Goal: Task Accomplishment & Management: Complete application form

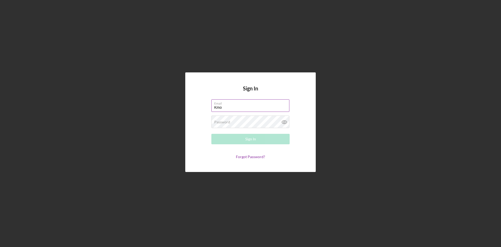
type input "[EMAIL_ADDRESS][DOMAIN_NAME]"
click at [221, 122] on label "Password" at bounding box center [222, 122] width 16 height 4
click at [212, 134] on button "Sign In" at bounding box center [251, 139] width 78 height 10
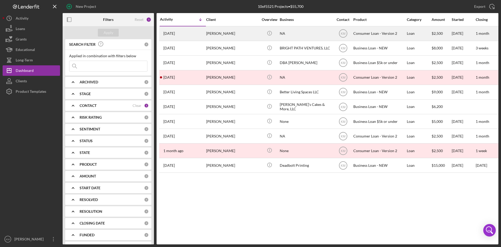
click at [220, 36] on div "[PERSON_NAME]" at bounding box center [232, 34] width 52 height 14
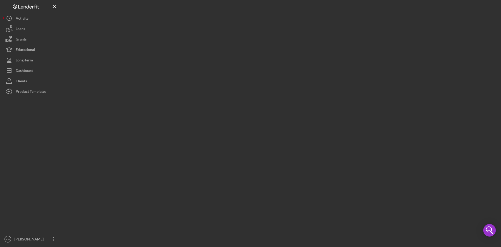
click at [220, 36] on div at bounding box center [281, 122] width 436 height 244
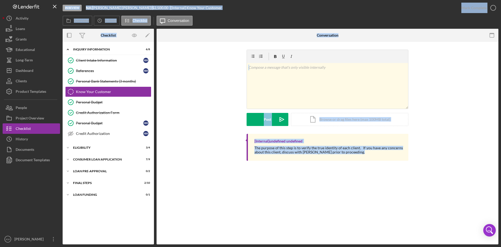
click at [327, 138] on div "[Internal] undefined undefined The purpose of this step is to verify the true i…" at bounding box center [328, 147] width 162 height 27
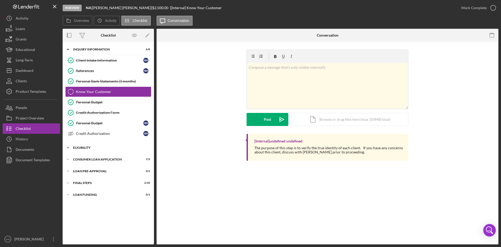
click at [68, 148] on icon "Icon/Expander" at bounding box center [68, 147] width 10 height 10
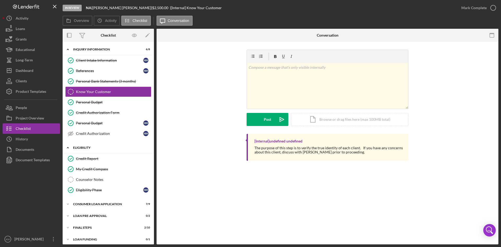
click at [68, 146] on icon "Icon/Expander" at bounding box center [68, 147] width 10 height 10
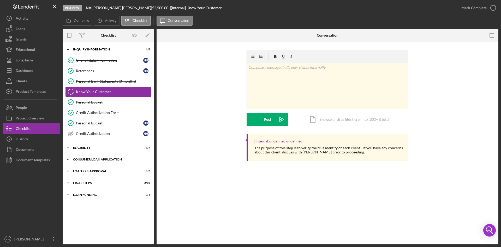
click at [68, 159] on icon "Icon/Expander" at bounding box center [68, 159] width 10 height 10
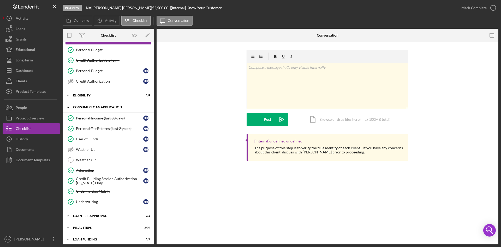
scroll to position [55, 0]
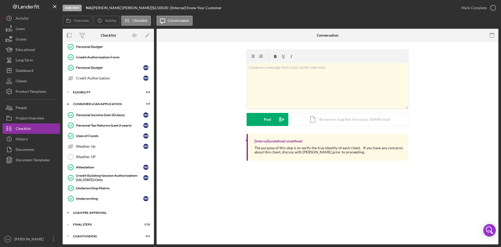
click at [67, 213] on icon "Icon/Expander" at bounding box center [68, 212] width 10 height 10
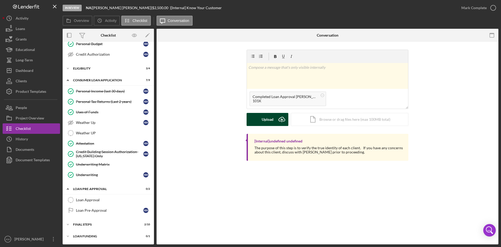
click at [280, 120] on icon "Icon/Upload" at bounding box center [282, 119] width 13 height 13
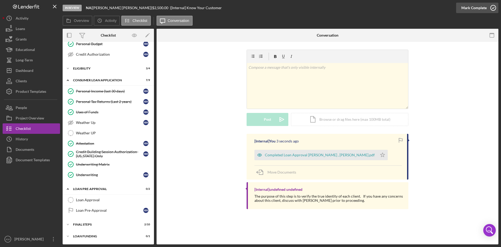
click at [494, 7] on icon "button" at bounding box center [493, 7] width 13 height 13
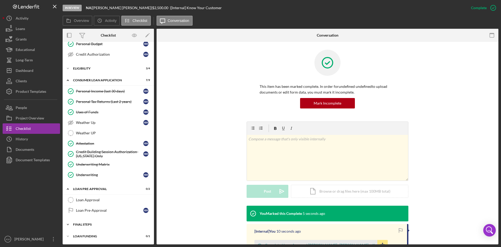
click at [65, 225] on icon "Icon/Expander" at bounding box center [68, 224] width 10 height 10
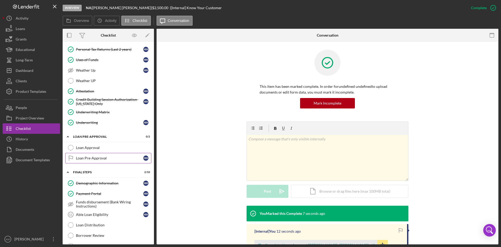
scroll to position [157, 0]
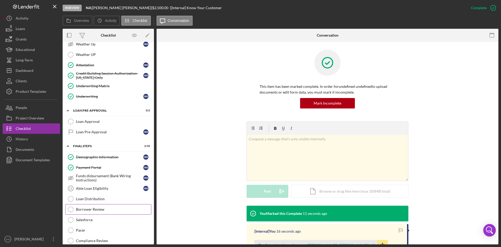
click at [108, 208] on div "Borrower Review" at bounding box center [113, 209] width 75 height 4
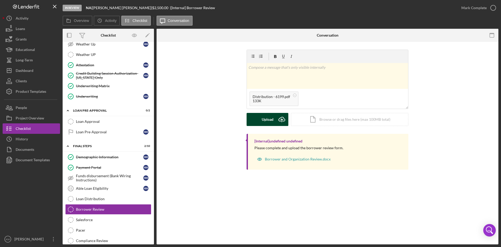
click at [283, 118] on icon "Icon/Upload" at bounding box center [282, 119] width 13 height 13
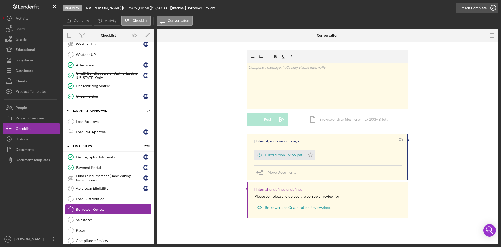
click at [495, 7] on icon "button" at bounding box center [493, 7] width 13 height 13
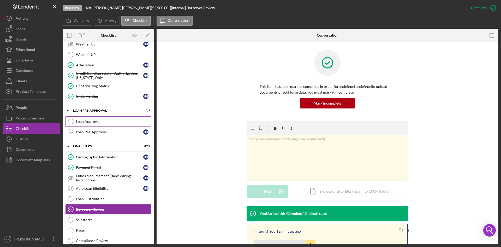
click at [83, 121] on div "Loan Approval" at bounding box center [113, 121] width 75 height 4
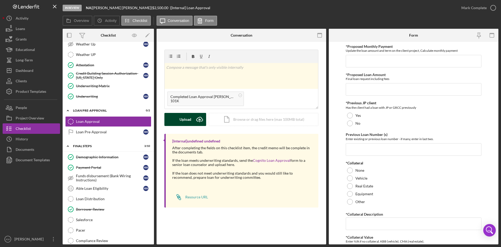
click at [199, 118] on icon "Icon/Upload" at bounding box center [199, 119] width 13 height 13
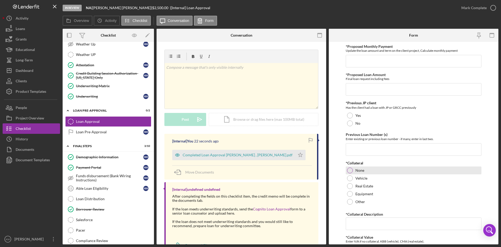
click at [351, 171] on div at bounding box center [350, 170] width 6 height 6
click at [363, 152] on input "Previous Loan Number (s)" at bounding box center [414, 149] width 136 height 13
type input "n/a"
click at [349, 123] on div at bounding box center [350, 123] width 6 height 6
click at [358, 95] on input "*Proposed Loan Amount" at bounding box center [414, 89] width 136 height 13
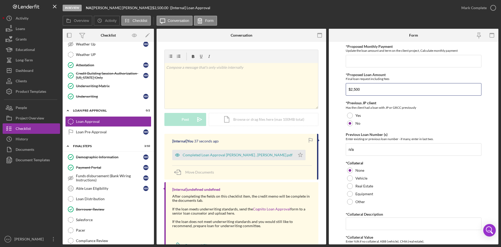
type input "$2,500"
click at [360, 60] on input "*Proposed Monthly Payment" at bounding box center [414, 61] width 136 height 13
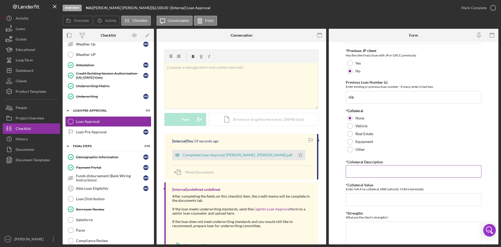
type input "$85.44"
click at [369, 174] on input "*Collateral Description" at bounding box center [414, 171] width 136 height 13
drag, startPoint x: 358, startPoint y: 169, endPoint x: 340, endPoint y: 171, distance: 17.4
click at [340, 171] on form "*Proposed Monthly Payment Update the loan amount and term on the client project…" at bounding box center [414, 143] width 170 height 202
type input "n/a"
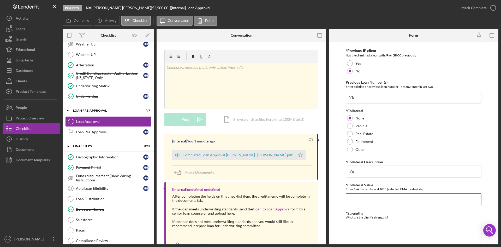
click at [370, 198] on input "*Collateral Value" at bounding box center [414, 199] width 136 height 13
paste input "n/a"
type input "n/a"
click at [486, 165] on form "*Proposed Monthly Payment Update the loan amount and term on the client project…" at bounding box center [414, 143] width 170 height 202
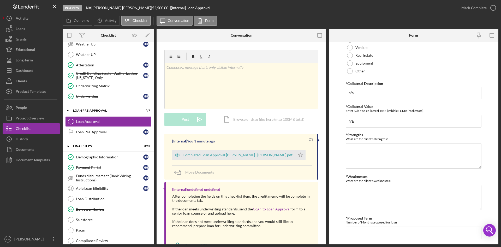
scroll to position [144, 0]
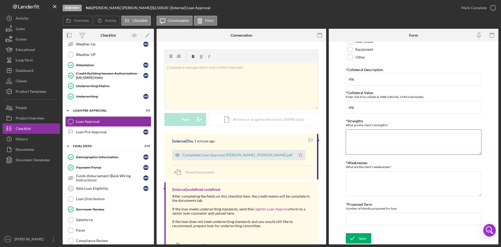
click at [371, 141] on textarea "*Strengths" at bounding box center [414, 141] width 136 height 25
drag, startPoint x: 405, startPoint y: 135, endPoint x: 381, endPoint y: 137, distance: 24.6
click at [382, 137] on textarea "Stable income, supportive partner" at bounding box center [414, 141] width 136 height 25
type textarea "Stable income, 2 strong credit lines"
click at [357, 178] on textarea "*Weaknesses" at bounding box center [414, 183] width 136 height 25
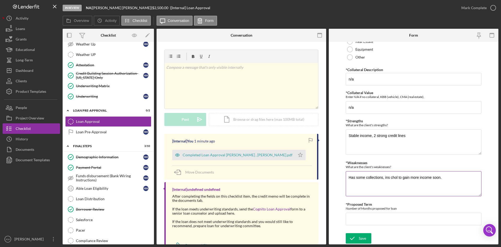
click at [391, 176] on textarea "Has some collections, ins chol to gain more income soon." at bounding box center [414, 183] width 136 height 25
click at [396, 177] on textarea "Has some collections, in schol to gain more income soon." at bounding box center [414, 183] width 136 height 25
click at [411, 185] on textarea "Has some collections, in school to gain more income soon." at bounding box center [414, 183] width 136 height 25
type textarea "Has some collections, in school to gain more income soon."
click at [407, 135] on textarea "Stable income, 2 strong credit lines" at bounding box center [414, 141] width 136 height 25
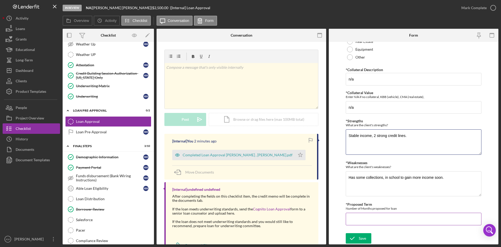
type textarea "Stable income, 2 strong credit lines."
click at [381, 220] on input "*Proposed Term" at bounding box center [414, 219] width 136 height 13
type input "36"
click at [335, 200] on form "*Proposed Monthly Payment Update the loan amount and term on the client project…" at bounding box center [414, 143] width 170 height 202
click at [365, 236] on div "Save" at bounding box center [362, 238] width 7 height 10
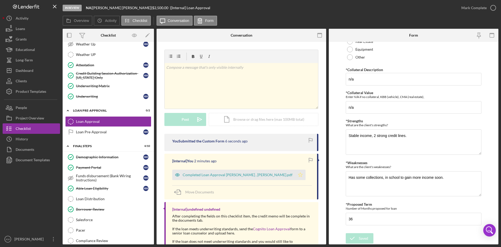
click at [295, 175] on icon "Icon/Star" at bounding box center [300, 175] width 10 height 10
click at [495, 9] on icon "button" at bounding box center [493, 7] width 13 height 13
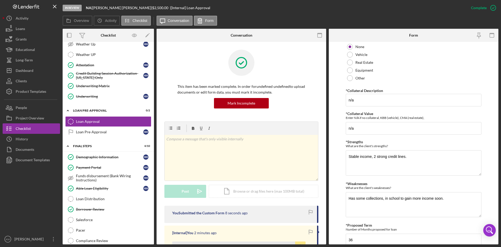
scroll to position [165, 0]
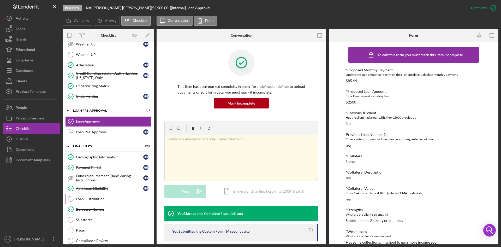
click at [78, 200] on div "Loan Distribution" at bounding box center [113, 199] width 75 height 4
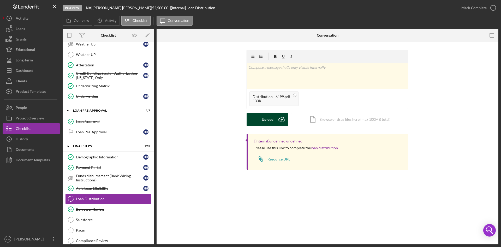
click at [265, 119] on div "Upload" at bounding box center [268, 119] width 12 height 13
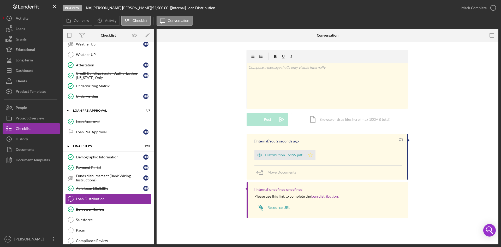
click at [311, 155] on icon "Icon/Star" at bounding box center [310, 155] width 10 height 10
click at [494, 8] on icon "button" at bounding box center [493, 7] width 13 height 13
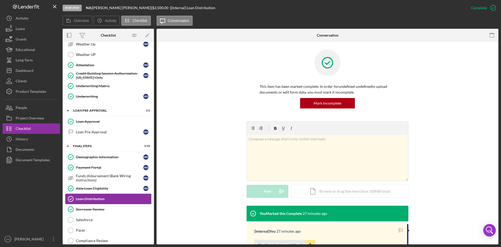
click at [110, 200] on div "Loan Distribution" at bounding box center [113, 199] width 75 height 4
click at [98, 121] on div "Loan Approval" at bounding box center [113, 121] width 75 height 4
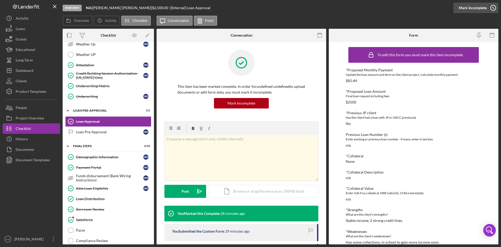
click at [491, 9] on icon "button" at bounding box center [493, 7] width 13 height 13
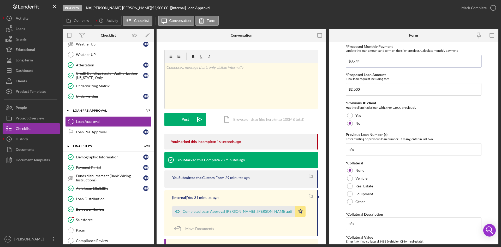
drag, startPoint x: 345, startPoint y: 59, endPoint x: 320, endPoint y: 57, distance: 24.8
click at [320, 57] on div "Overview Internal Workflow Stage In Review Icon/Dropdown Arrow Archive (can una…" at bounding box center [281, 136] width 436 height 215
type input "$90.38"
click at [489, 132] on form "*Proposed Monthly Payment Update the loan amount and term on the client project…" at bounding box center [414, 143] width 170 height 202
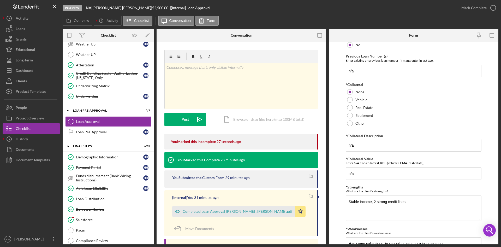
scroll to position [144, 0]
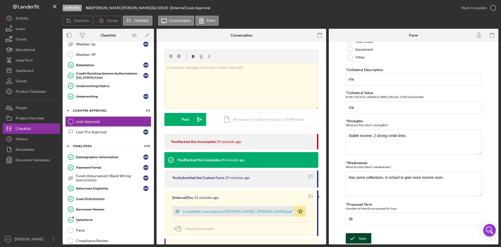
click at [364, 239] on div "Save" at bounding box center [362, 238] width 7 height 10
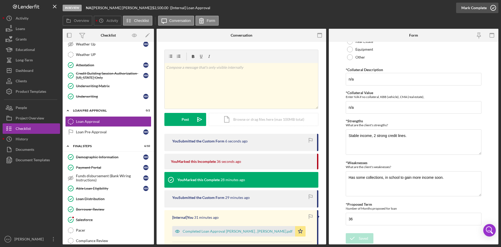
click at [494, 9] on icon "button" at bounding box center [493, 7] width 13 height 13
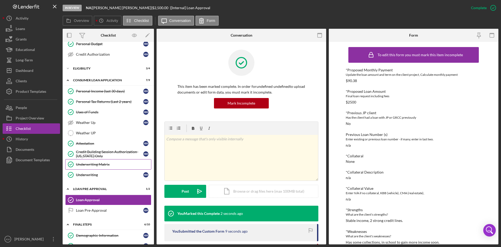
scroll to position [53, 0]
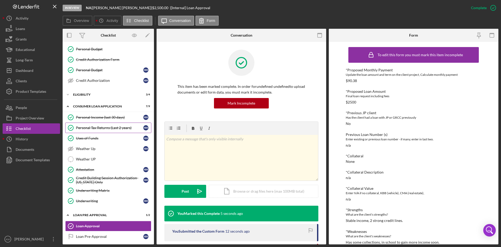
click at [112, 125] on link "Personal Tax Returns (Last 2 years) Personal Tax Returns (Last 2 years) H H" at bounding box center [108, 127] width 86 height 10
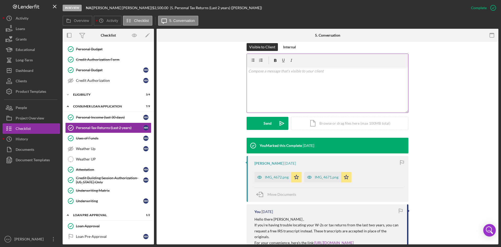
scroll to position [157, 0]
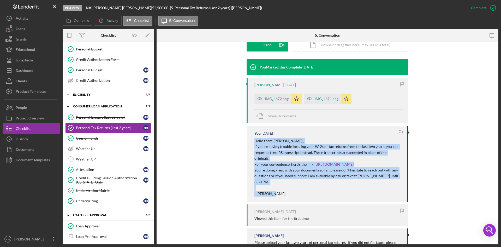
drag, startPoint x: 277, startPoint y: 183, endPoint x: 251, endPoint y: 141, distance: 49.8
click at [251, 141] on div "You [DATE] Hello there [PERSON_NAME] , If you’re having trouble locating your W…" at bounding box center [328, 164] width 162 height 76
copy div "Hello there [PERSON_NAME] , If you’re having trouble locating your W-2s or tax …"
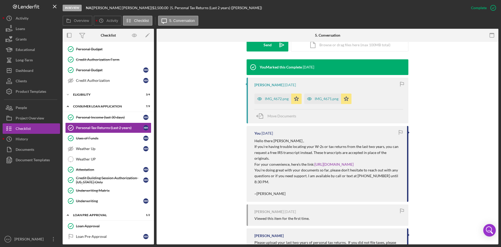
click at [194, 127] on div "You Marked this Complete [DATE] [PERSON_NAME] [DATE] IMG_4672.png Icon/Star IMG…" at bounding box center [328, 158] width 326 height 199
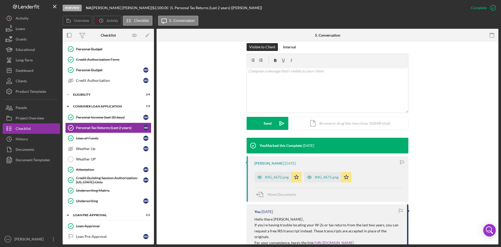
scroll to position [26, 0]
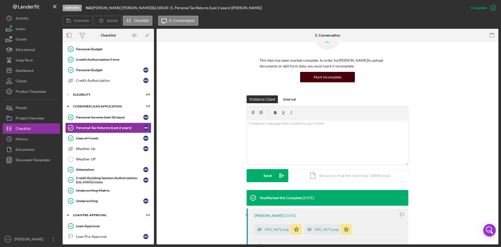
click at [323, 77] on div "Mark Incomplete" at bounding box center [328, 77] width 28 height 10
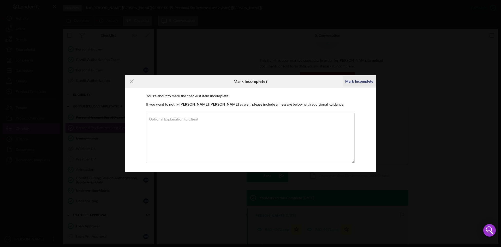
click at [367, 81] on div "Mark Incomplete" at bounding box center [360, 81] width 28 height 10
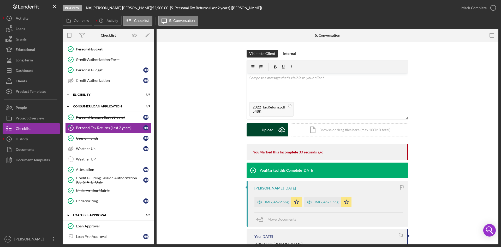
click at [277, 128] on icon "Icon/Upload" at bounding box center [282, 129] width 13 height 13
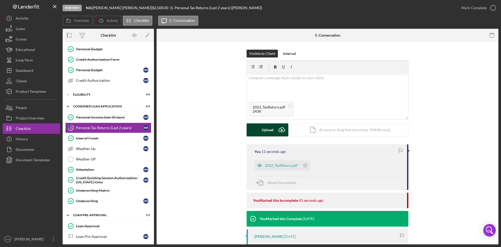
click at [280, 129] on icon "Icon/Upload" at bounding box center [282, 129] width 13 height 13
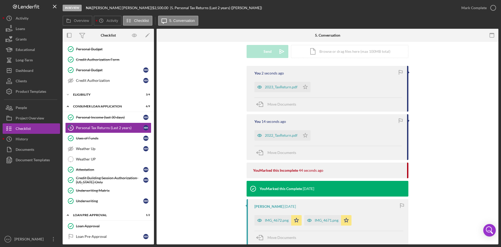
scroll to position [104, 0]
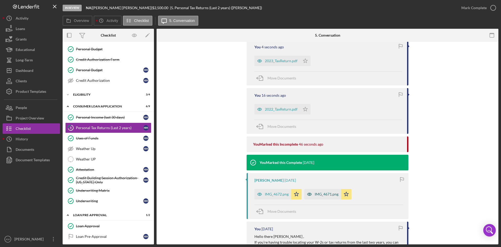
click at [324, 193] on div "IMG_4671.png" at bounding box center [327, 194] width 24 height 4
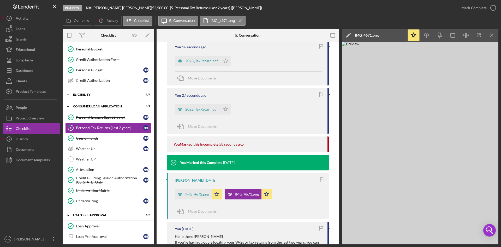
click at [408, 85] on img at bounding box center [420, 143] width 157 height 202
click at [405, 96] on img at bounding box center [420, 143] width 157 height 202
click at [194, 193] on div "IMG_4672.png" at bounding box center [197, 194] width 24 height 4
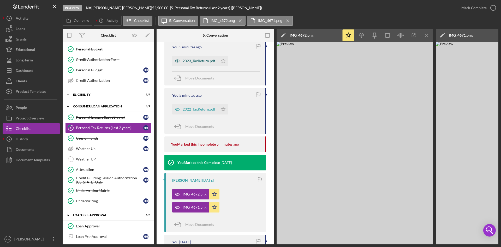
scroll to position [78, 0]
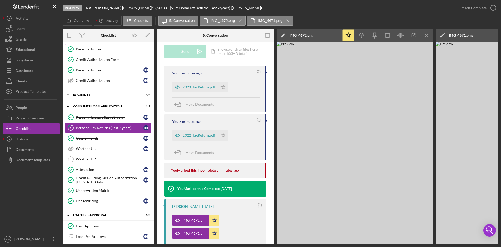
click at [91, 51] on div "Personal Budget" at bounding box center [113, 49] width 75 height 4
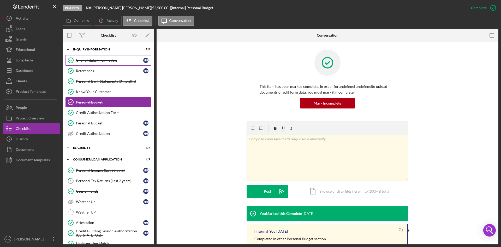
click at [104, 58] on link "Client Intake Information Client Intake Information H H" at bounding box center [108, 60] width 86 height 10
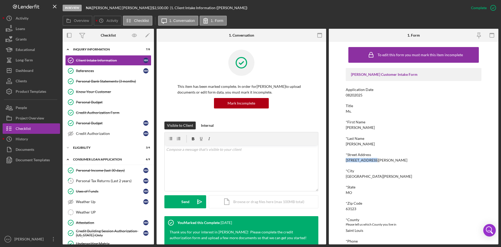
drag, startPoint x: 378, startPoint y: 160, endPoint x: 345, endPoint y: 159, distance: 33.7
click at [345, 159] on div "To edit this form you must mark this item incomplete [PERSON_NAME] Customer Int…" at bounding box center [414, 143] width 170 height 202
copy div "[STREET_ADDRESS][PERSON_NAME]"
click at [353, 145] on div "[PERSON_NAME]" at bounding box center [360, 144] width 29 height 4
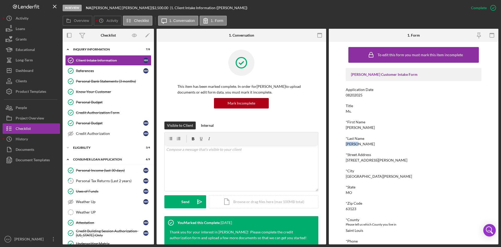
copy div "[PERSON_NAME]"
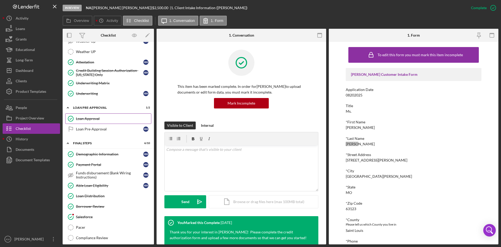
scroll to position [108, 0]
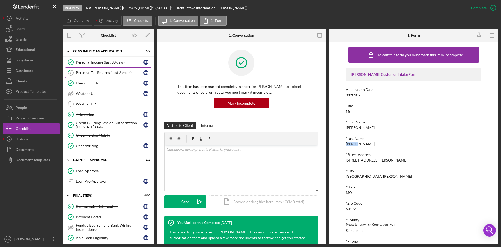
click at [106, 74] on div "Personal Tax Returns (Last 2 years)" at bounding box center [109, 73] width 67 height 4
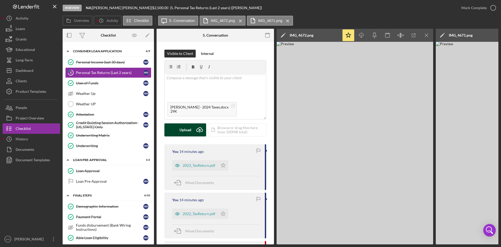
click at [184, 131] on div "Upload" at bounding box center [186, 129] width 12 height 13
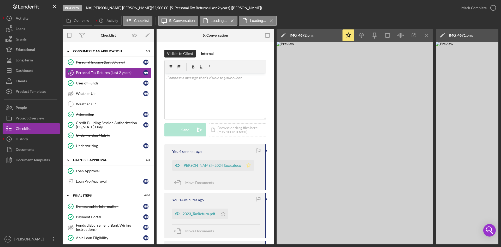
click at [244, 166] on icon "Icon/Star" at bounding box center [249, 165] width 10 height 10
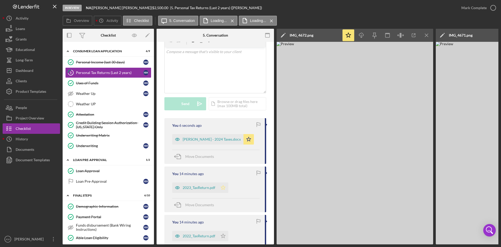
click at [224, 188] on polygon "button" at bounding box center [223, 187] width 4 height 4
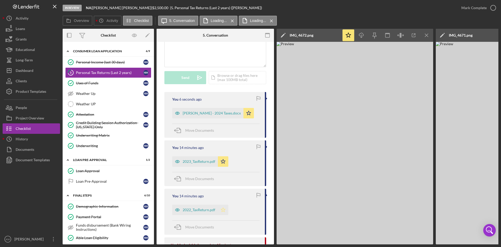
click at [224, 209] on icon "Icon/Star" at bounding box center [223, 209] width 10 height 10
click at [492, 8] on icon "button" at bounding box center [493, 7] width 13 height 13
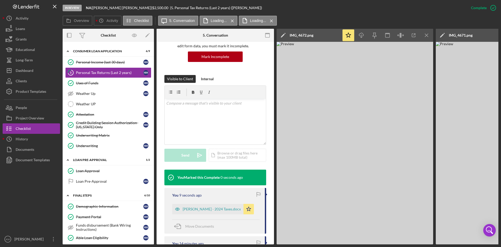
scroll to position [130, 0]
